Goal: Task Accomplishment & Management: Use online tool/utility

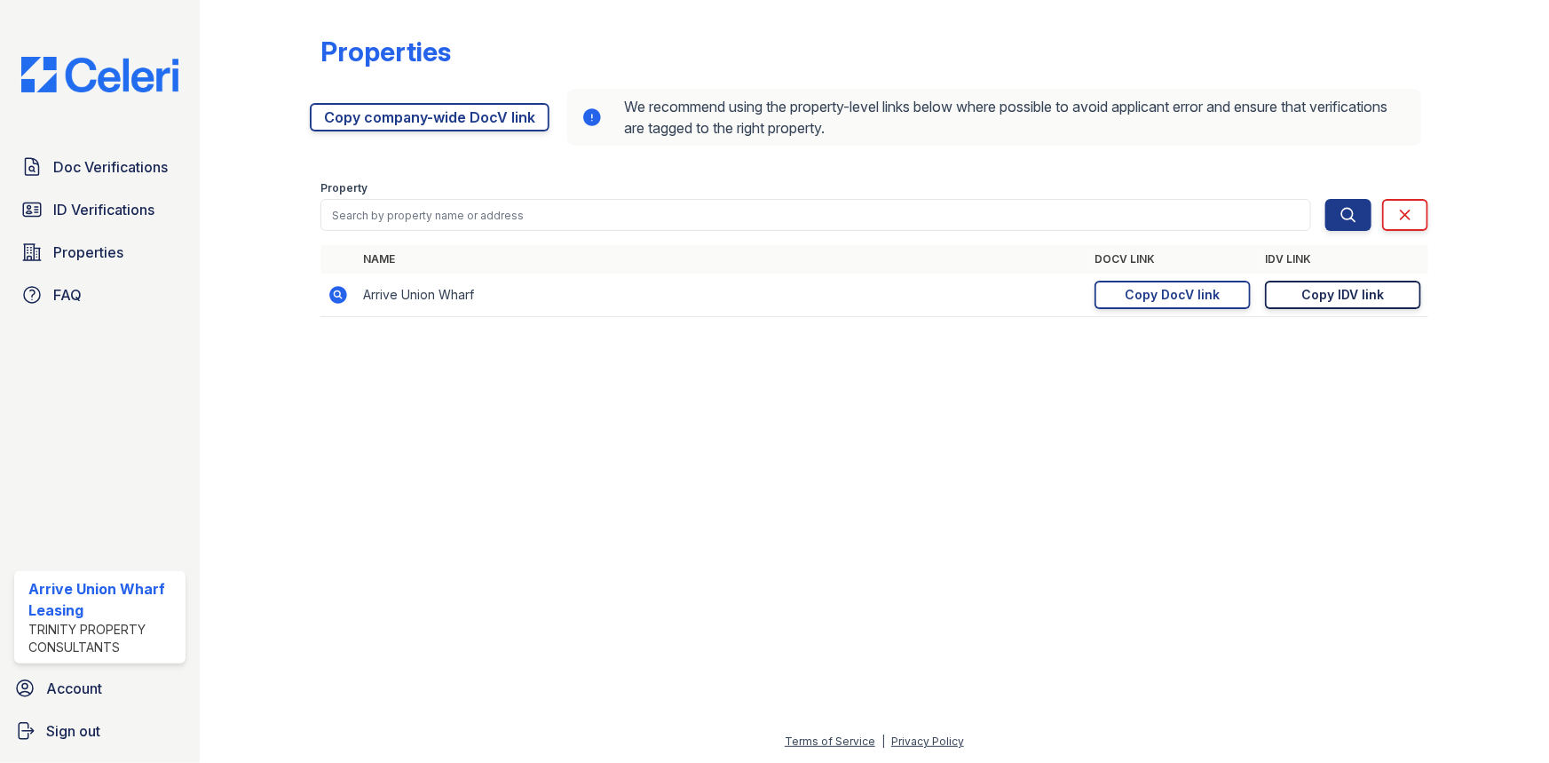
click at [1332, 300] on div "Copy IDV link" at bounding box center [1343, 295] width 83 height 18
click at [1322, 302] on div "Copy IDV link" at bounding box center [1343, 295] width 83 height 18
drag, startPoint x: 1348, startPoint y: 288, endPoint x: 1313, endPoint y: 271, distance: 38.5
click at [1348, 288] on div "Copy IDV link" at bounding box center [1343, 295] width 83 height 18
click at [107, 163] on span "Doc Verifications" at bounding box center [110, 166] width 115 height 21
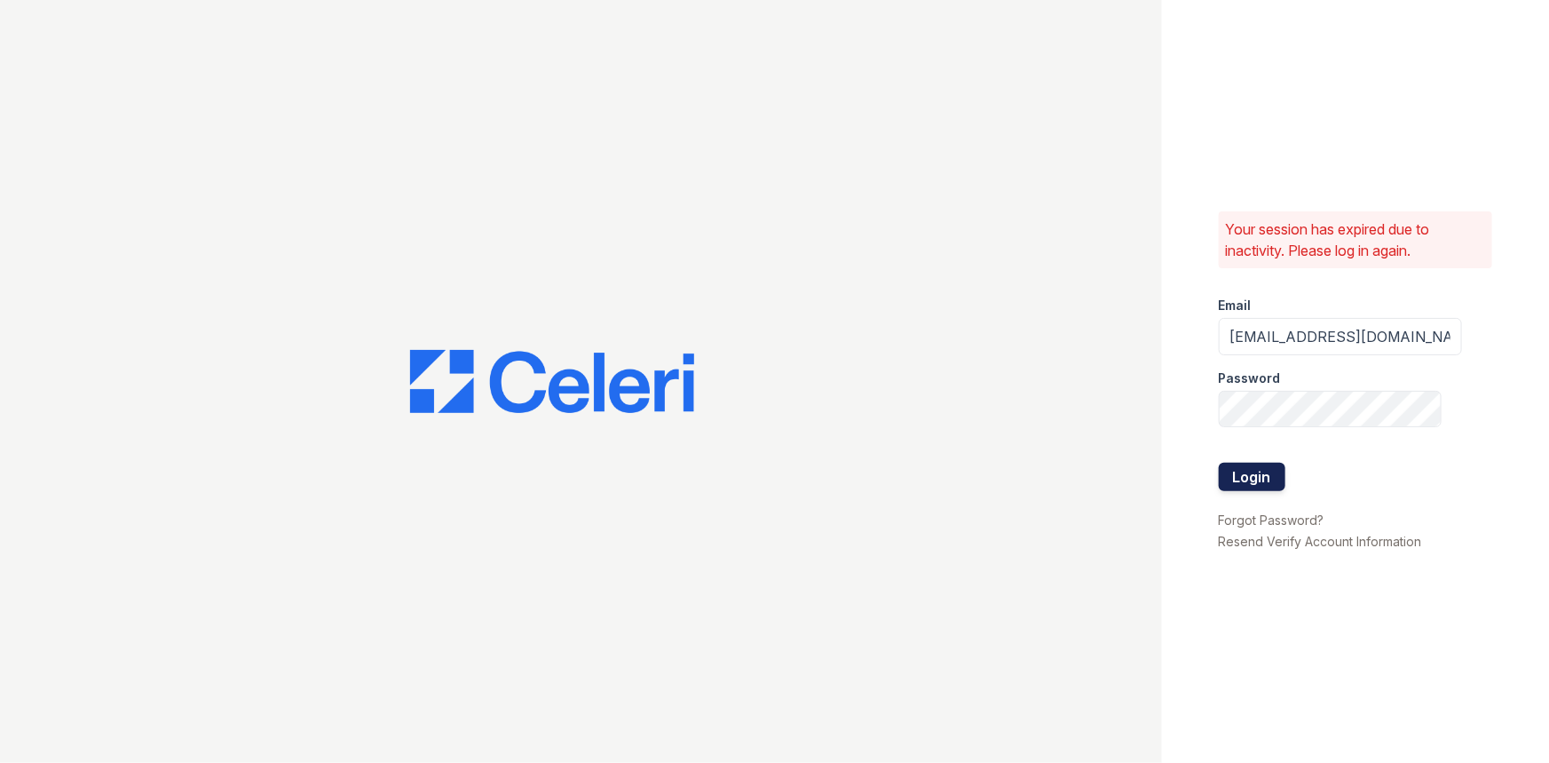
click at [1252, 470] on button "Login" at bounding box center [1252, 477] width 67 height 28
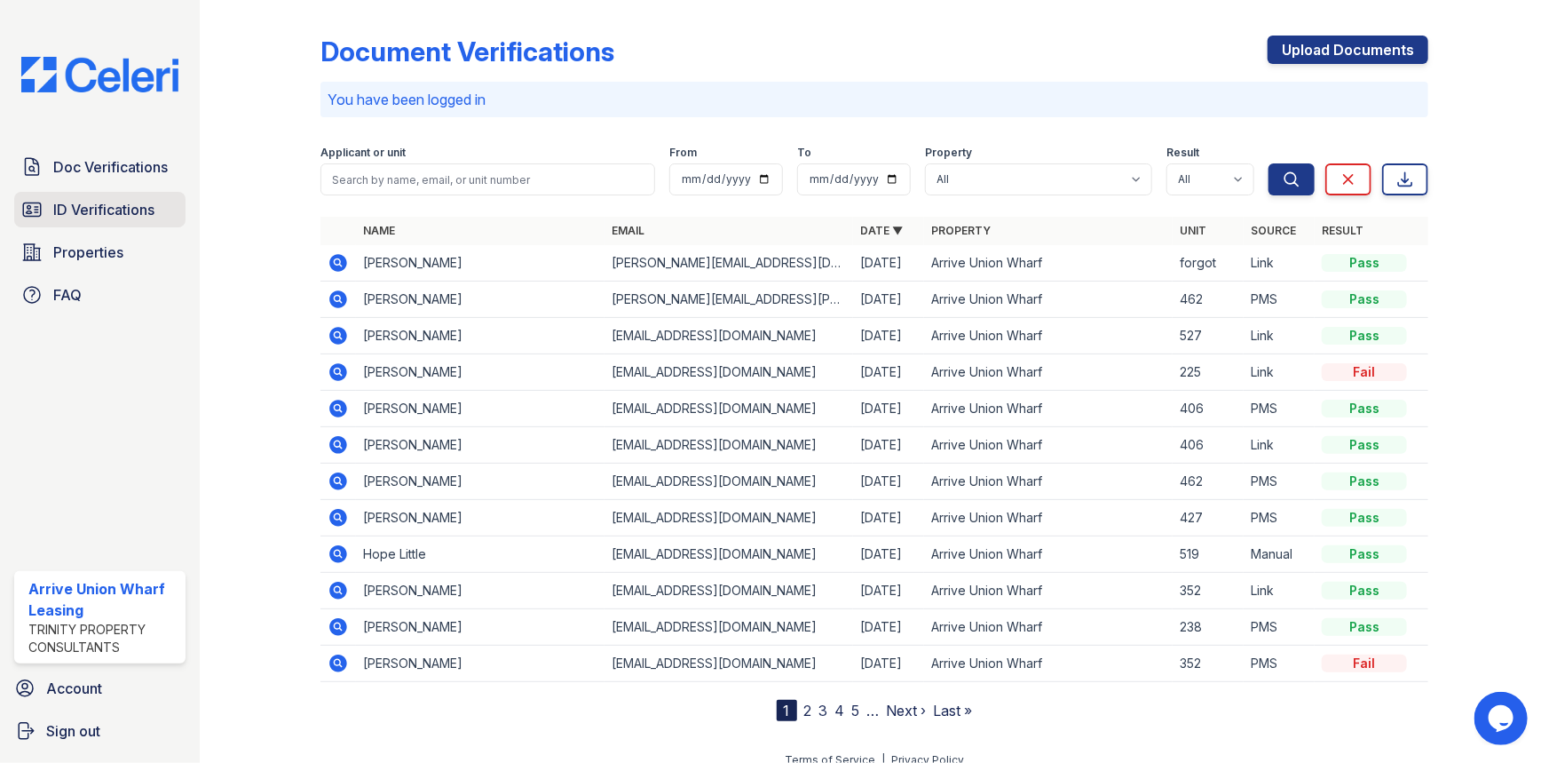
click at [123, 211] on span "ID Verifications" at bounding box center [103, 209] width 101 height 21
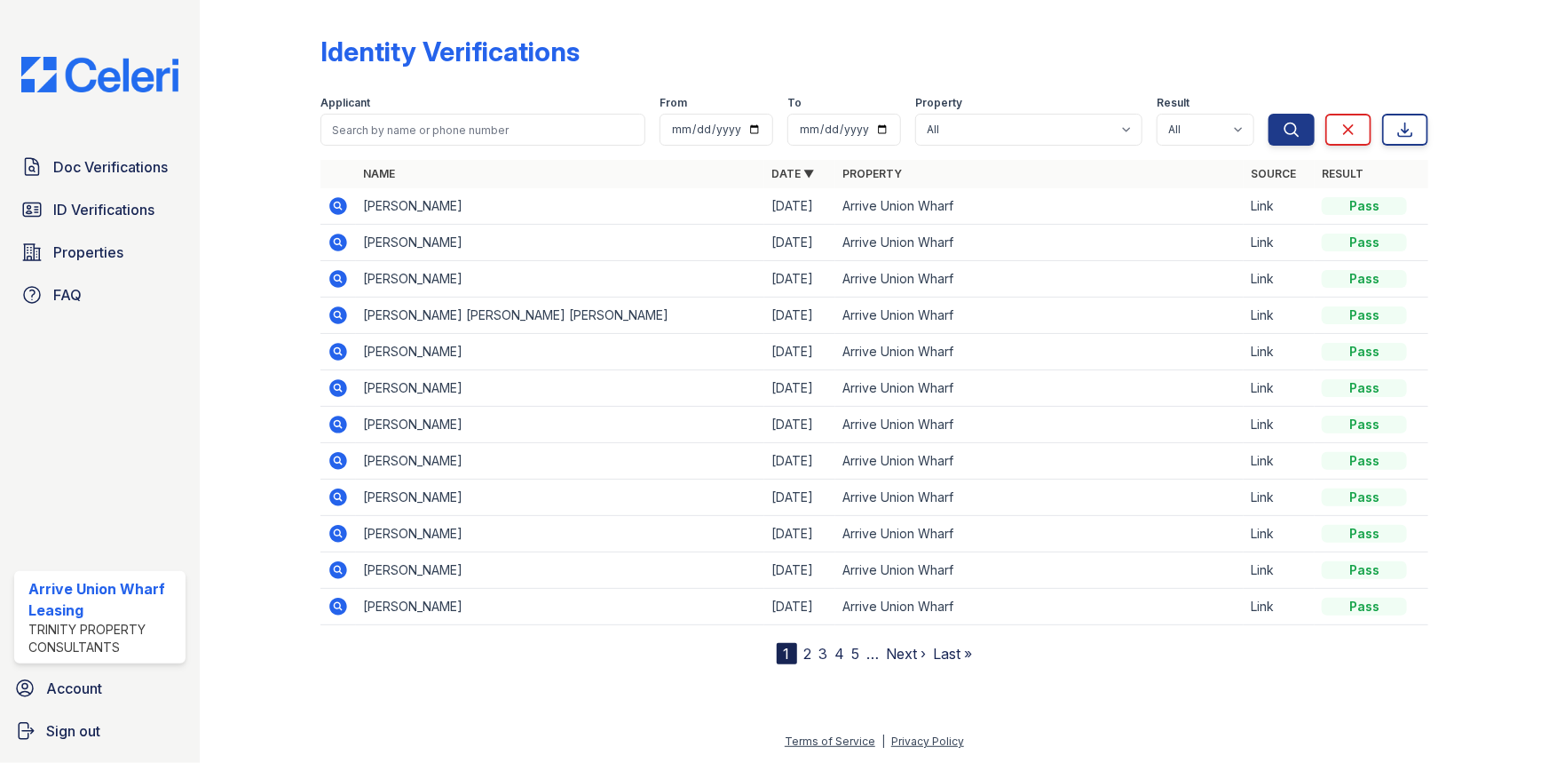
click at [345, 208] on icon at bounding box center [338, 206] width 18 height 18
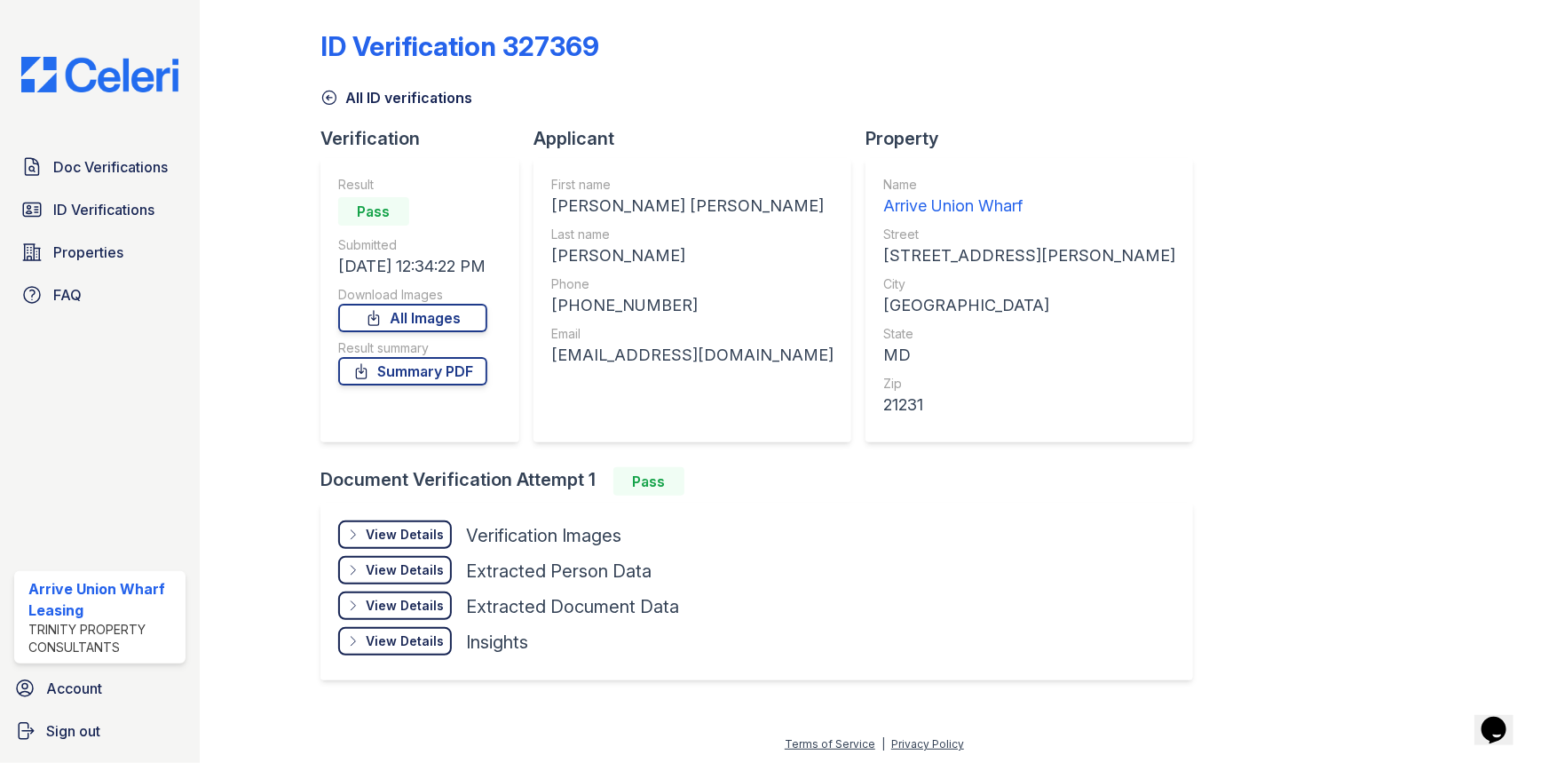
scroll to position [6, 0]
click at [437, 528] on div "View Details" at bounding box center [405, 534] width 78 height 18
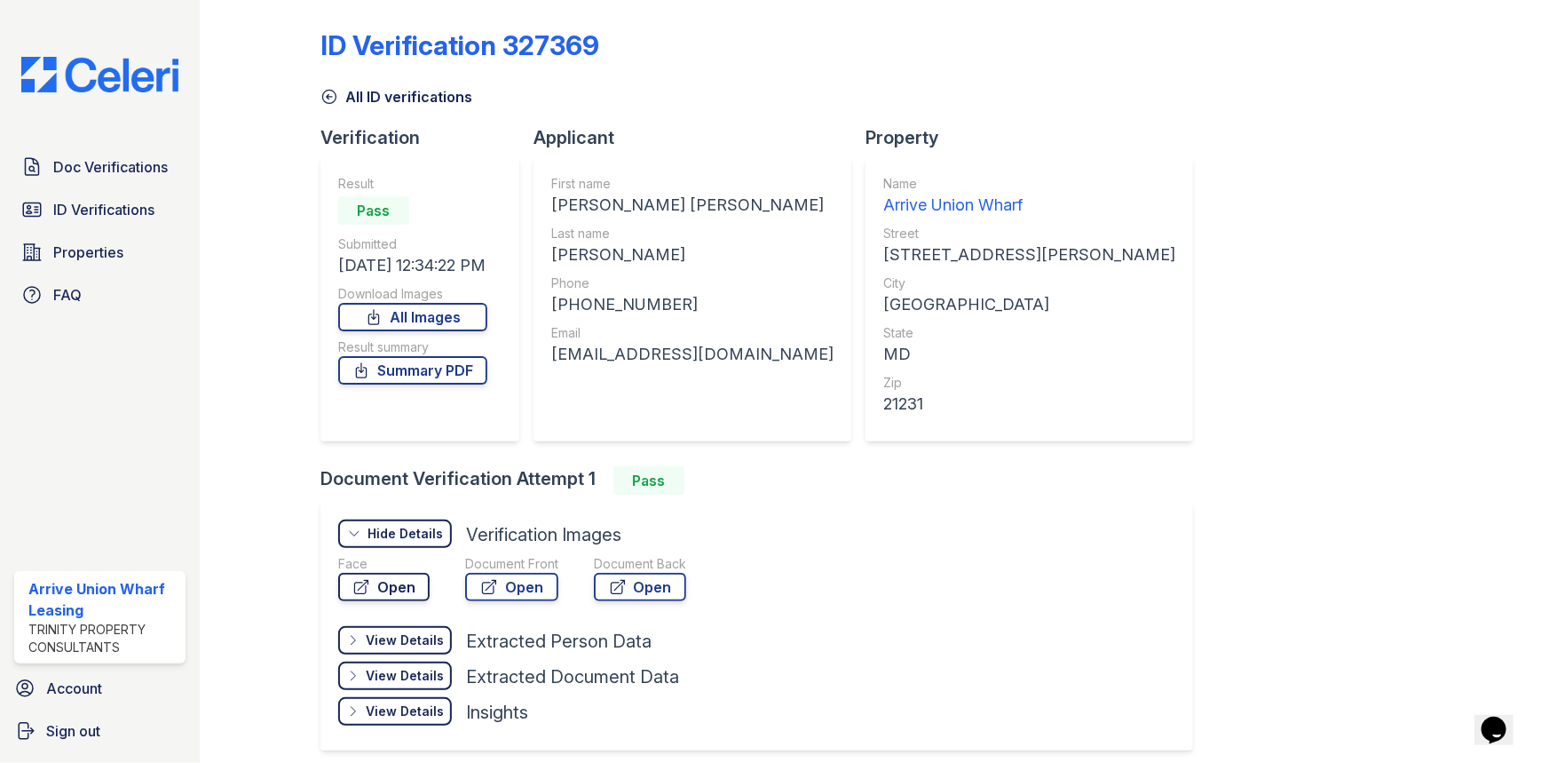
click at [359, 586] on icon at bounding box center [361, 587] width 13 height 13
